Goal: Task Accomplishment & Management: Manage account settings

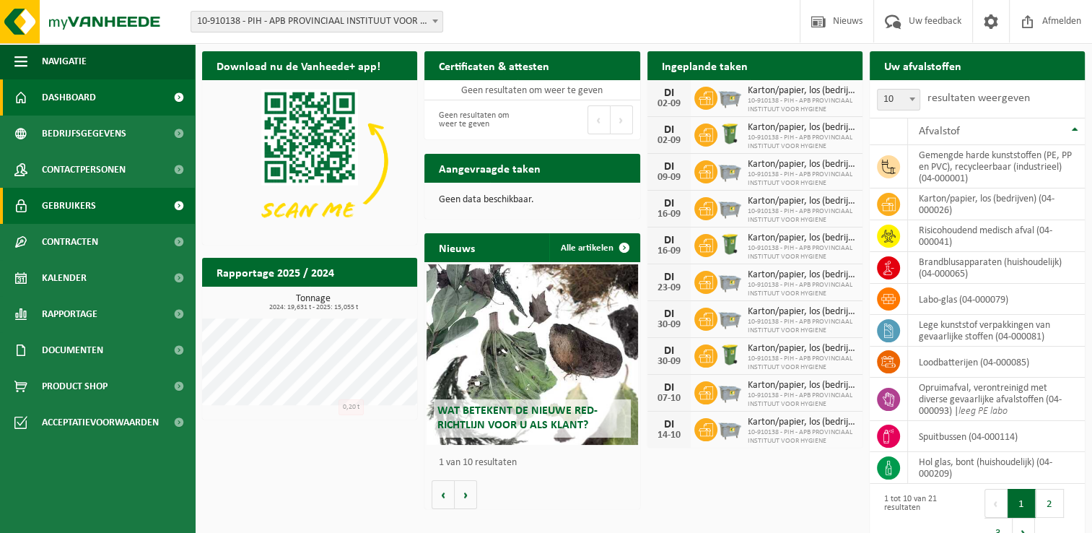
drag, startPoint x: 332, startPoint y: 455, endPoint x: 49, endPoint y: 196, distance: 383.7
click at [332, 455] on div "Download nu de Vanheede+ app! Verberg Certificaten & attesten Bekijk uw certifi…" at bounding box center [644, 300] width 890 height 513
click at [697, 509] on div "Download nu de Vanheede+ app! Verberg Certificaten & attesten Bekijk uw certifi…" at bounding box center [644, 300] width 890 height 513
click at [510, 465] on p "1 van 10 resultaten" at bounding box center [535, 463] width 193 height 10
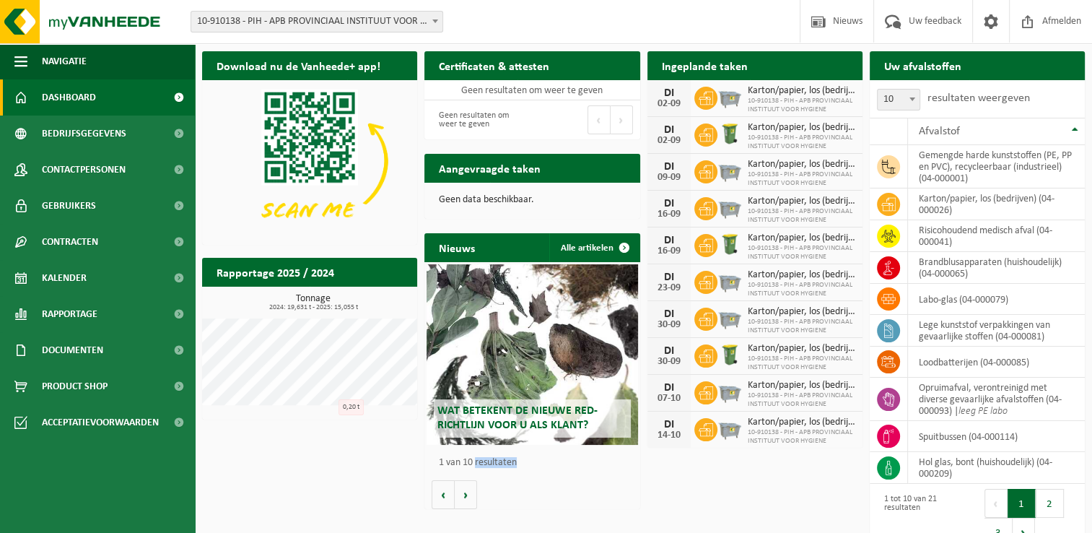
click at [510, 465] on p "1 van 10 resultaten" at bounding box center [535, 463] width 193 height 10
drag, startPoint x: 510, startPoint y: 465, endPoint x: 488, endPoint y: 465, distance: 21.7
click at [489, 465] on p "1 van 10 resultaten" at bounding box center [535, 463] width 193 height 10
click at [443, 463] on p "1 van 10 resultaten" at bounding box center [535, 463] width 193 height 10
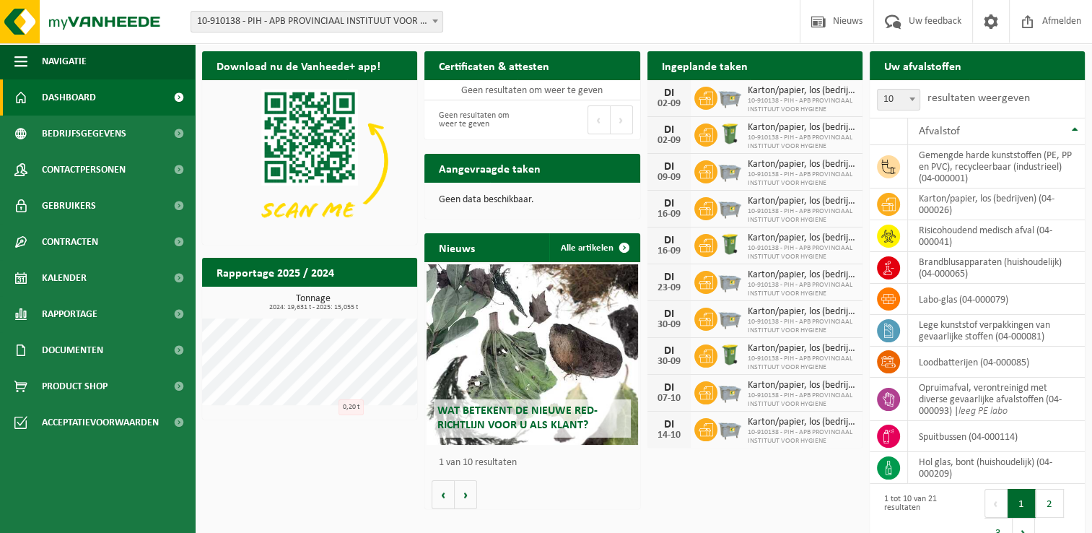
click at [416, 463] on div "Download nu de Vanheede+ app! Verberg Certificaten & attesten Bekijk uw certifi…" at bounding box center [644, 300] width 890 height 513
click at [236, 442] on div "Download nu de Vanheede+ app! Verberg Certificaten & attesten Bekijk uw certifi…" at bounding box center [644, 300] width 890 height 513
click at [300, 474] on div "Download nu de Vanheede+ app! Verberg Certificaten & attesten Bekijk uw certifi…" at bounding box center [644, 300] width 890 height 513
click at [238, 452] on div "Download nu de Vanheede+ app! Verberg Certificaten & attesten Bekijk uw certifi…" at bounding box center [644, 300] width 890 height 513
click at [113, 470] on ul "Navigatie Nieuws Uw feedback Afmelden Dashboard Bedrijfsgegevens Contactpersone…" at bounding box center [97, 287] width 195 height 489
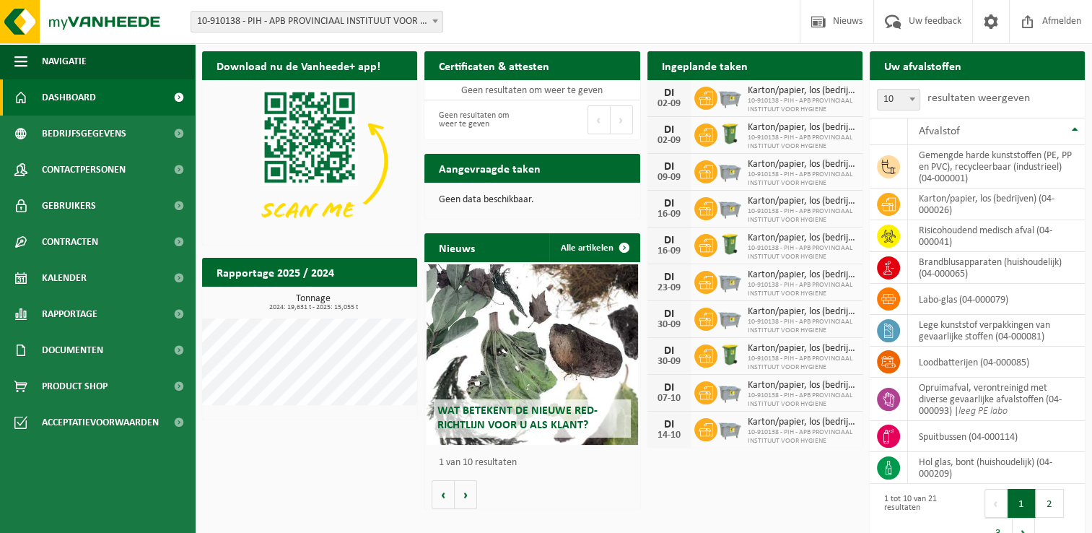
click at [305, 453] on div "Download nu de Vanheede+ app! Verberg Certificaten & attesten Bekijk uw certifi…" at bounding box center [644, 300] width 890 height 513
drag, startPoint x: 315, startPoint y: 484, endPoint x: 263, endPoint y: 453, distance: 60.2
click at [315, 484] on div "Download nu de Vanheede+ app! Verberg Certificaten & attesten Bekijk uw certifi…" at bounding box center [644, 300] width 890 height 513
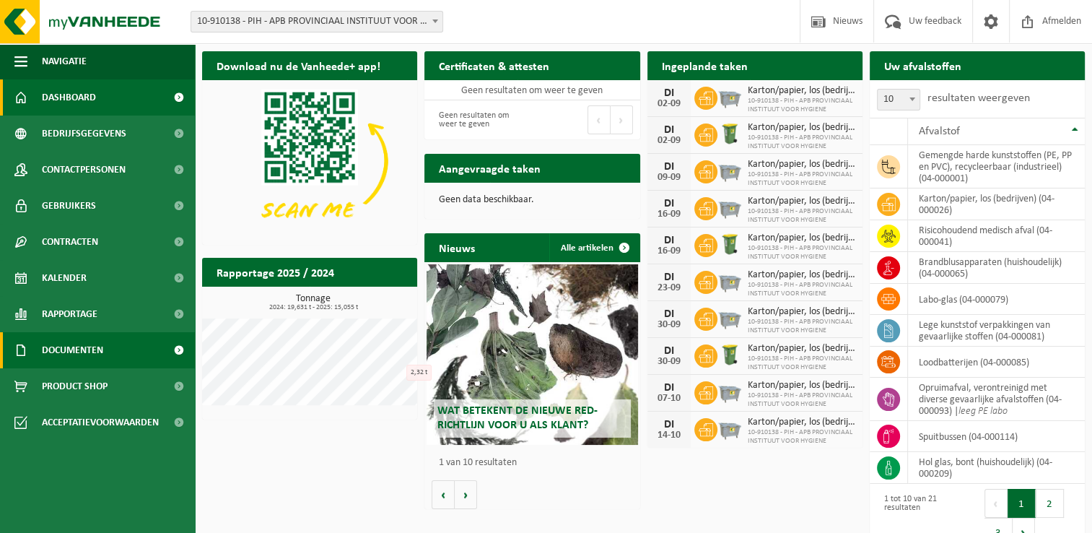
click at [117, 339] on link "Documenten" at bounding box center [97, 350] width 195 height 36
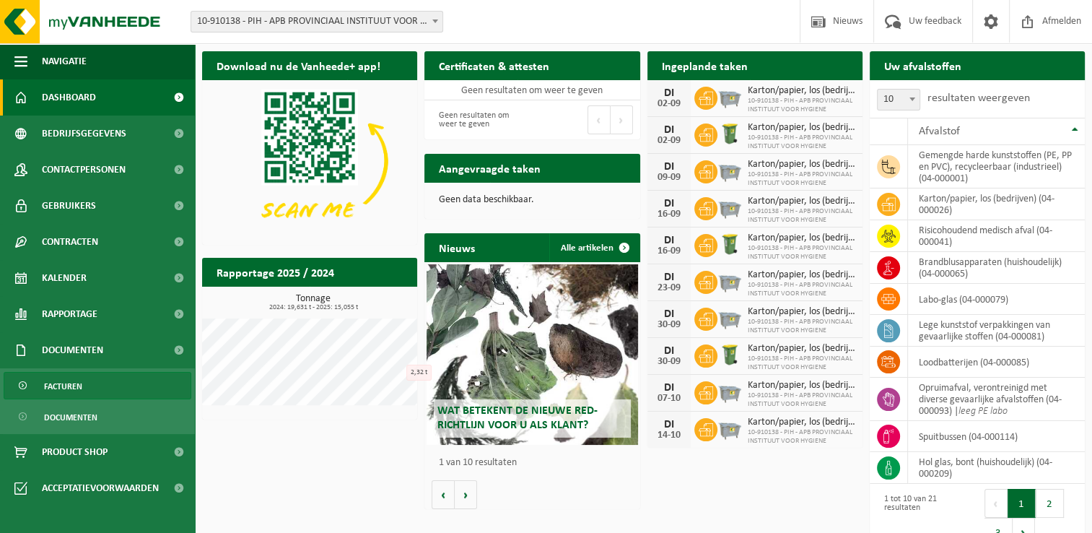
click at [119, 388] on link "Facturen" at bounding box center [98, 385] width 188 height 27
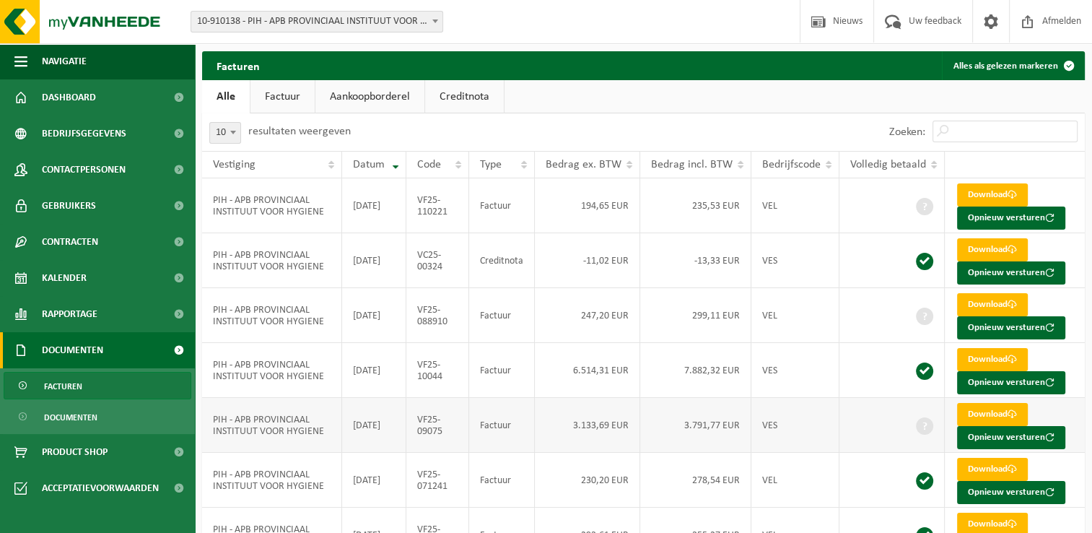
click at [601, 427] on td "3.133,69 EUR" at bounding box center [587, 425] width 105 height 55
click at [669, 100] on ul "Alle Factuur Aankoopborderel Creditnota" at bounding box center [643, 96] width 883 height 33
click at [632, 108] on ul "Alle Factuur Aankoopborderel Creditnota" at bounding box center [643, 96] width 883 height 33
click at [661, 103] on ul "Alle Factuur Aankoopborderel Creditnota" at bounding box center [643, 96] width 883 height 33
